Goal: Task Accomplishment & Management: Manage account settings

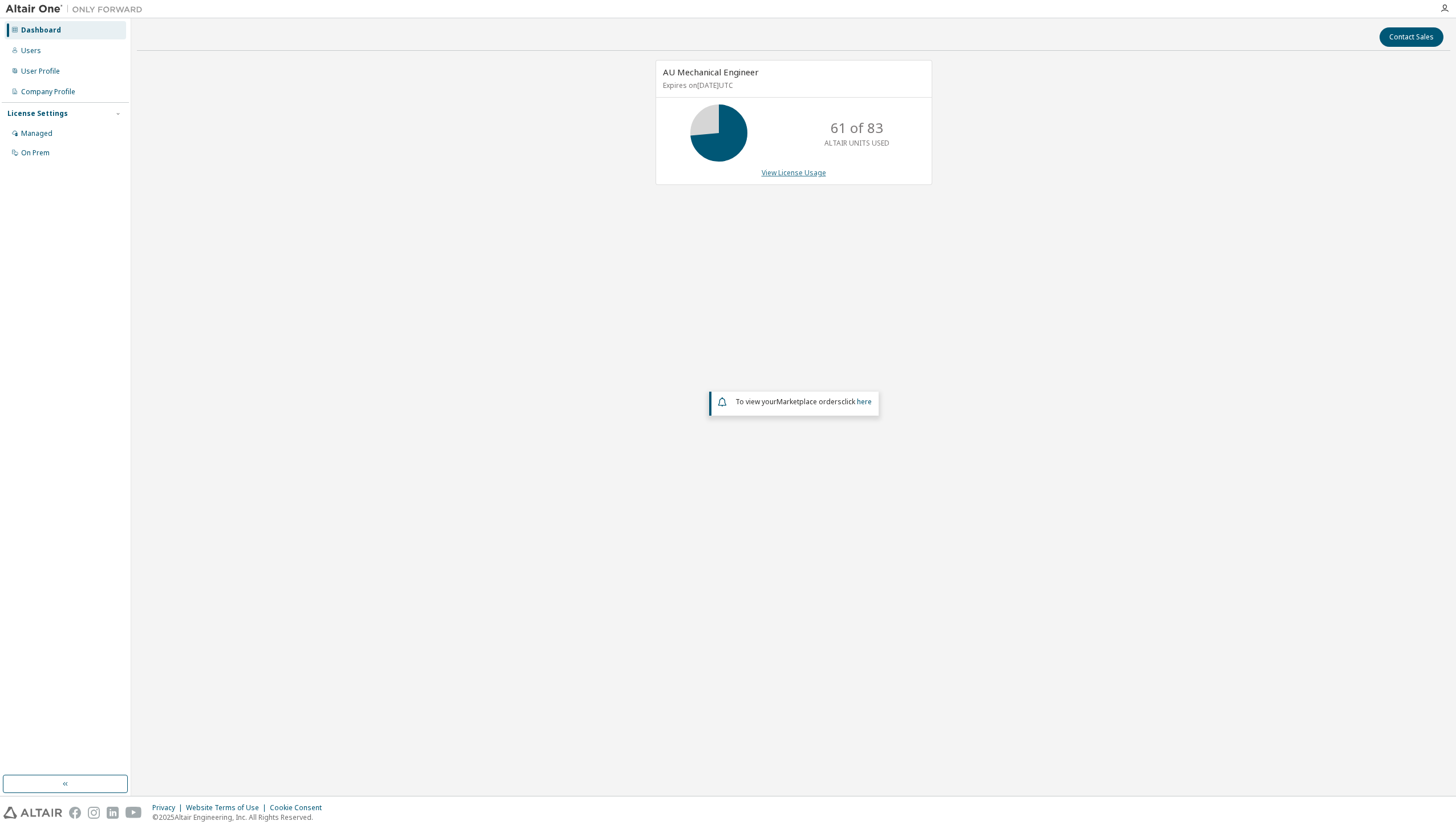
click at [790, 176] on link "View License Usage" at bounding box center [793, 173] width 64 height 9
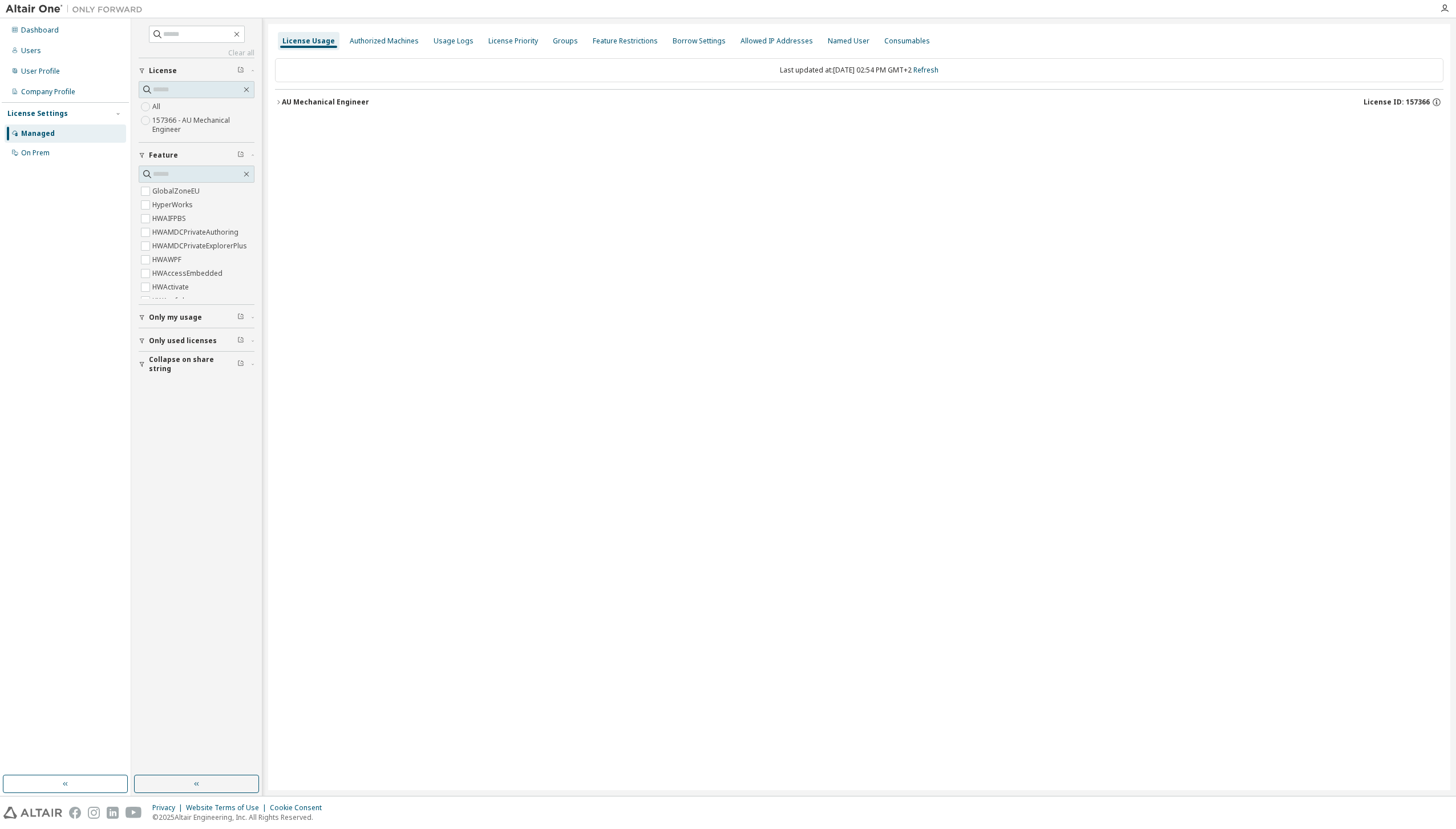
click at [309, 105] on div "AU Mechanical Engineer" at bounding box center [326, 102] width 87 height 9
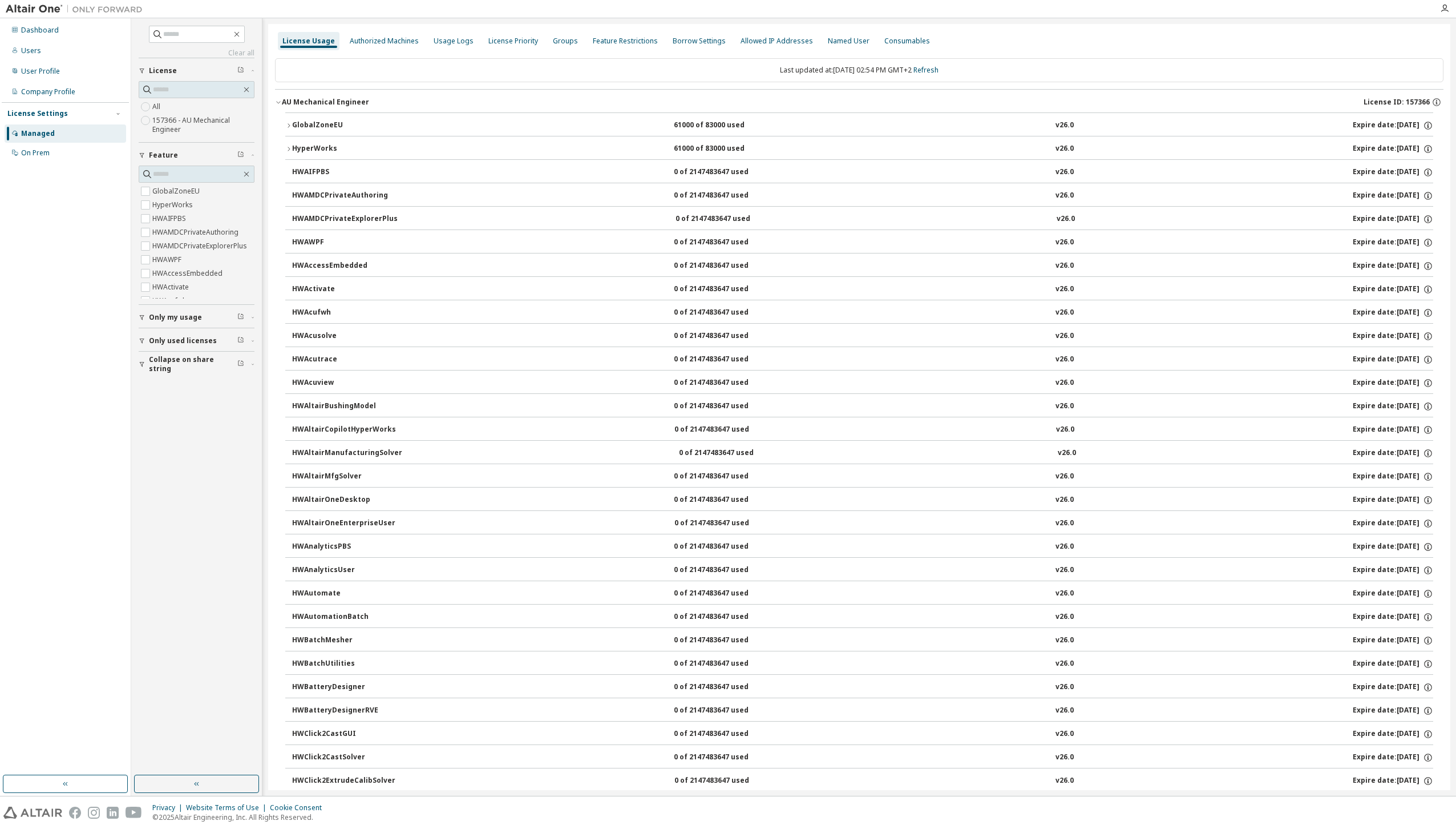
click at [166, 335] on button "Only used licenses" at bounding box center [196, 341] width 116 height 25
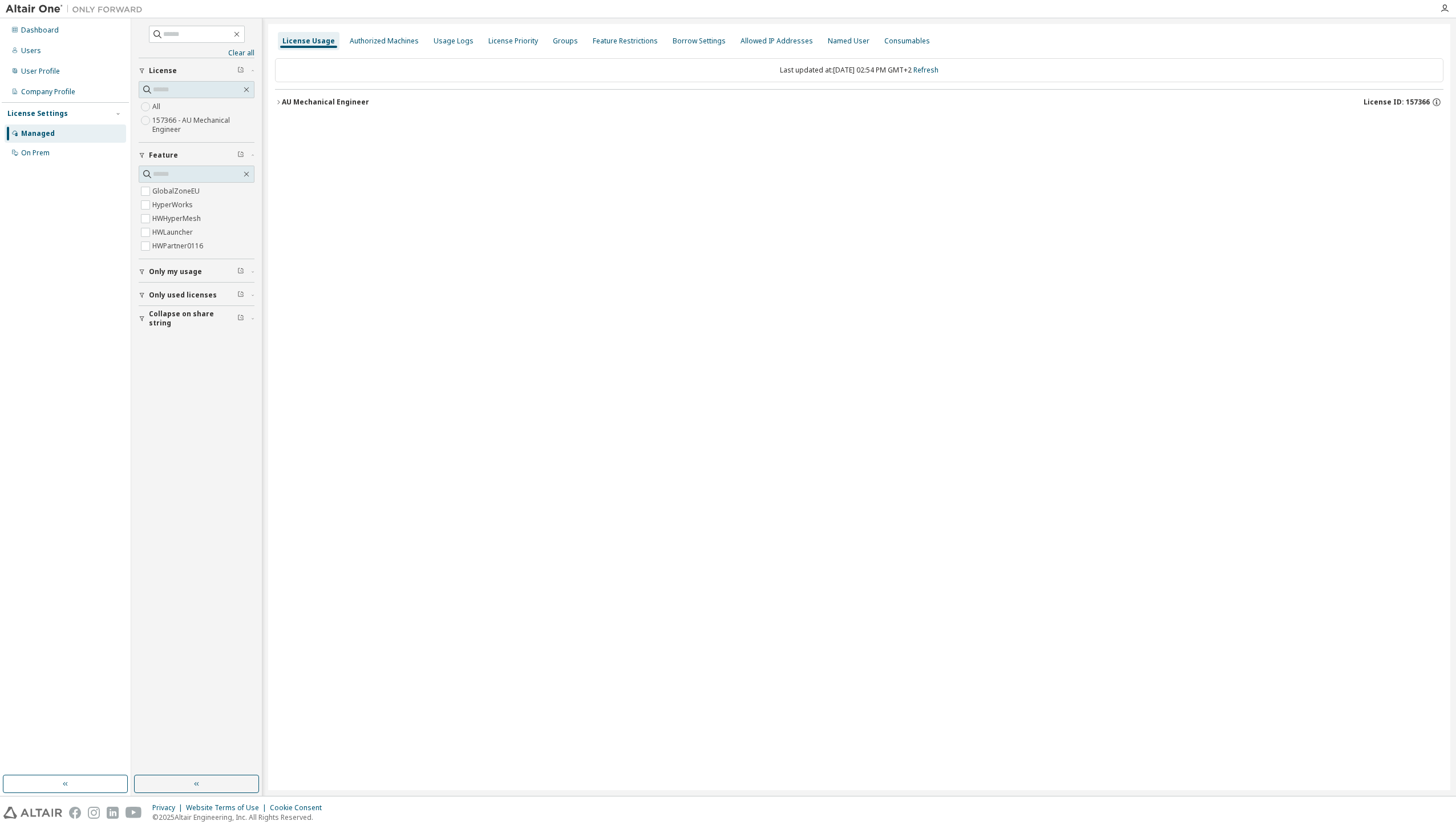
click at [282, 105] on div "AU Mechanical Engineer" at bounding box center [326, 102] width 87 height 9
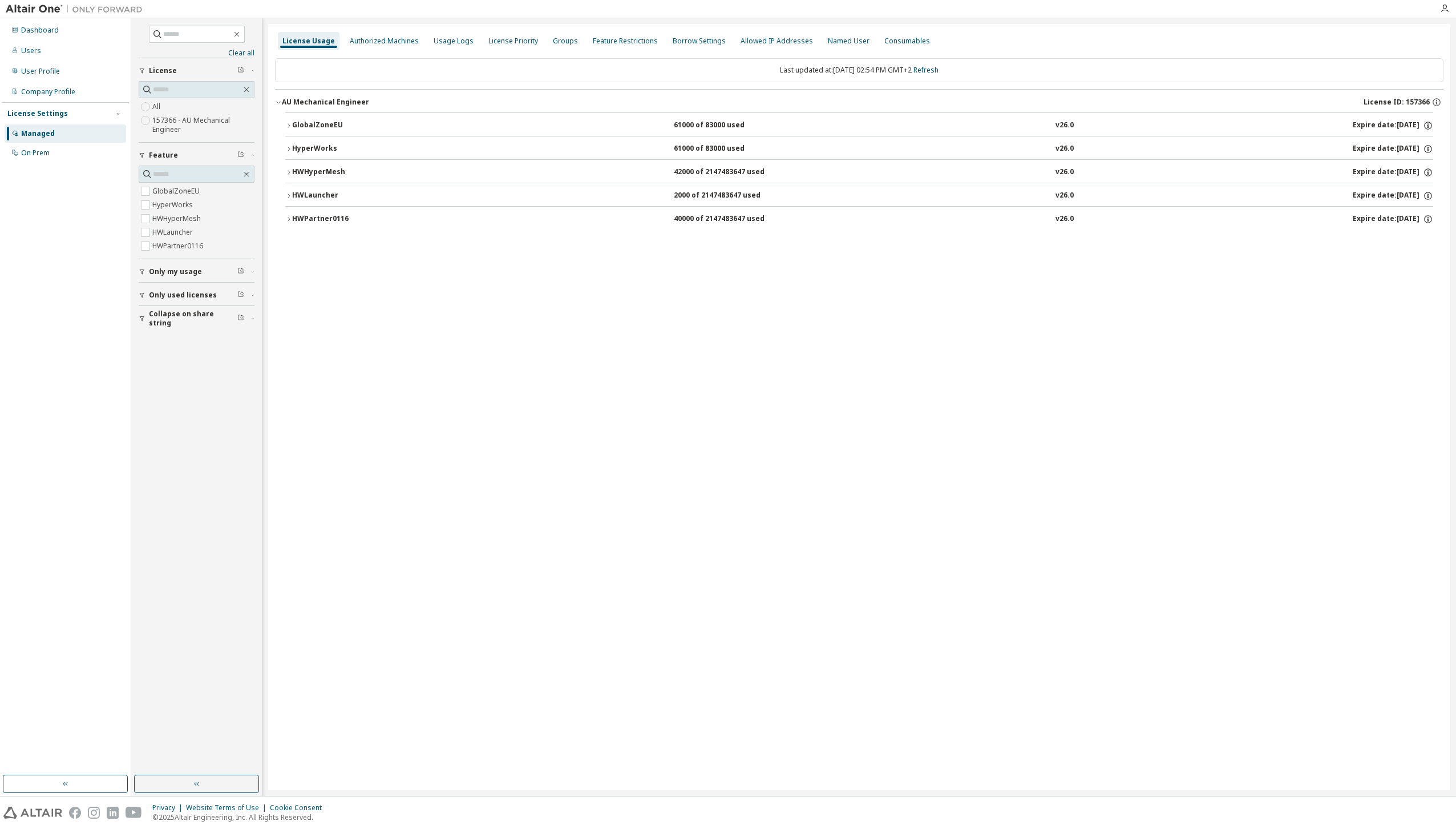
click at [299, 214] on div "HWPartner0116" at bounding box center [343, 219] width 102 height 10
